Goal: Task Accomplishment & Management: Manage account settings

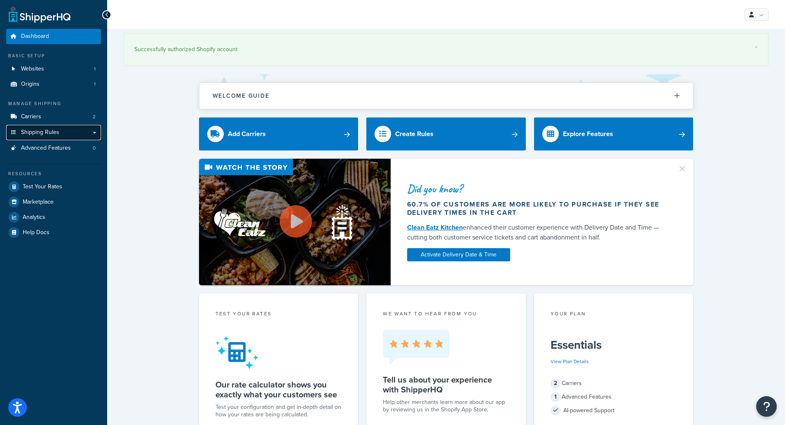
click at [50, 129] on span "Shipping Rules" at bounding box center [40, 132] width 38 height 7
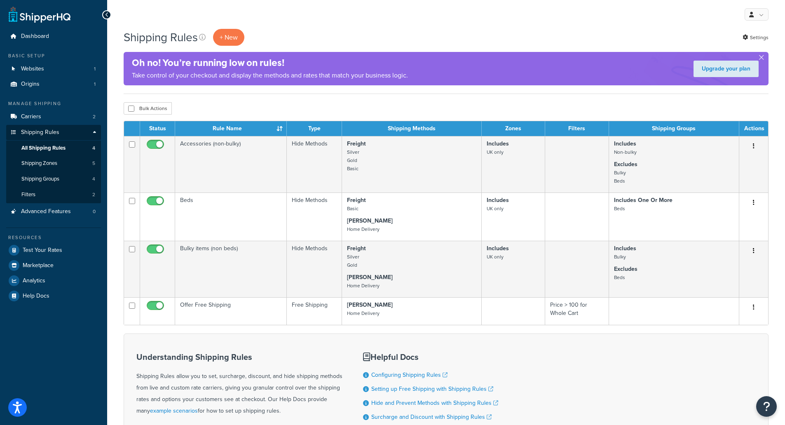
click at [614, 35] on div "Shipping Rules + New Settings" at bounding box center [446, 37] width 645 height 17
click at [289, 77] on p "Take control of your checkout and display the methods and rates that match your…" at bounding box center [270, 76] width 276 height 12
click at [723, 70] on link "Upgrade your plan" at bounding box center [726, 69] width 65 height 16
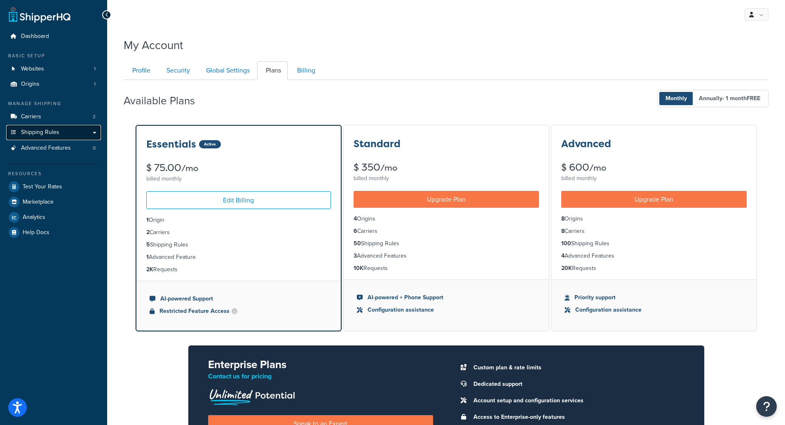
click at [56, 129] on span "Shipping Rules" at bounding box center [40, 132] width 38 height 7
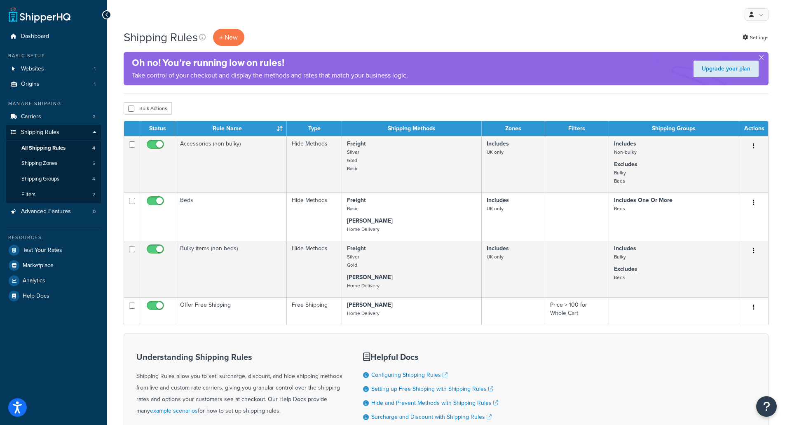
click at [655, 23] on div "My Profile Billing Global Settings Contact Us Logout" at bounding box center [446, 14] width 678 height 29
